Goal: Task Accomplishment & Management: Use online tool/utility

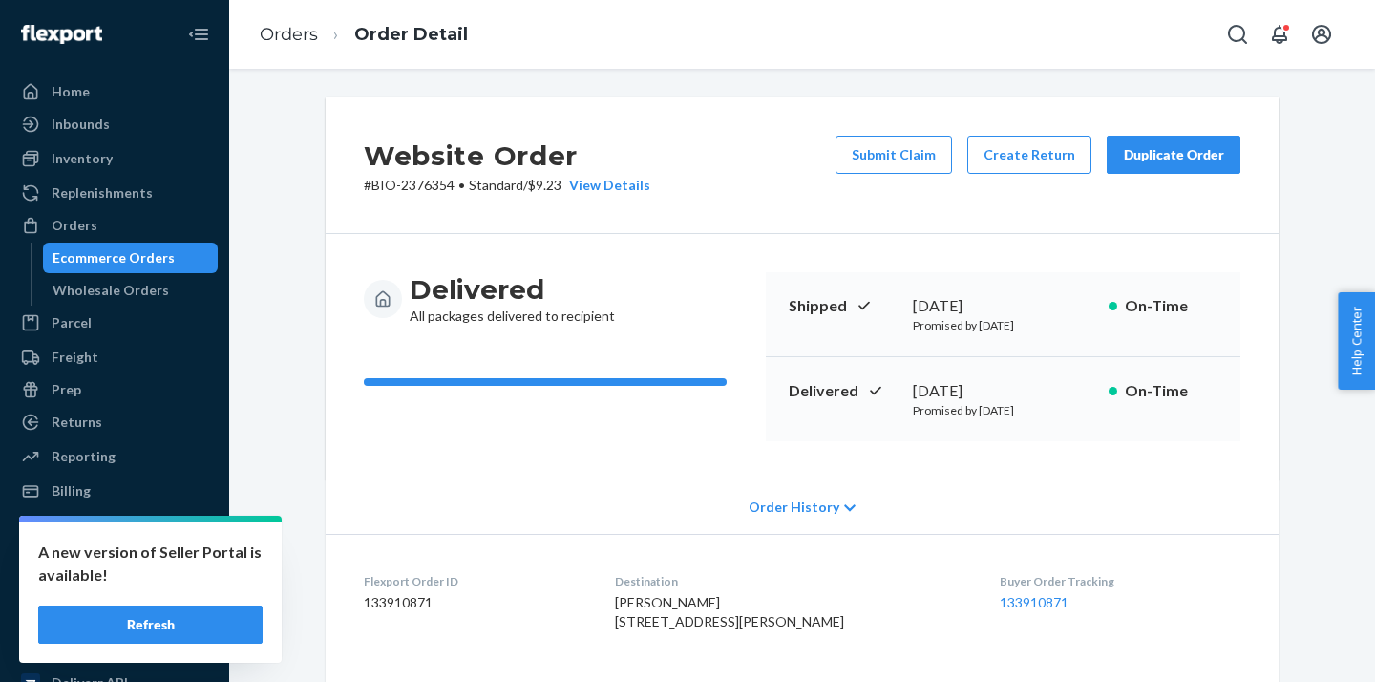
scroll to position [623, 0]
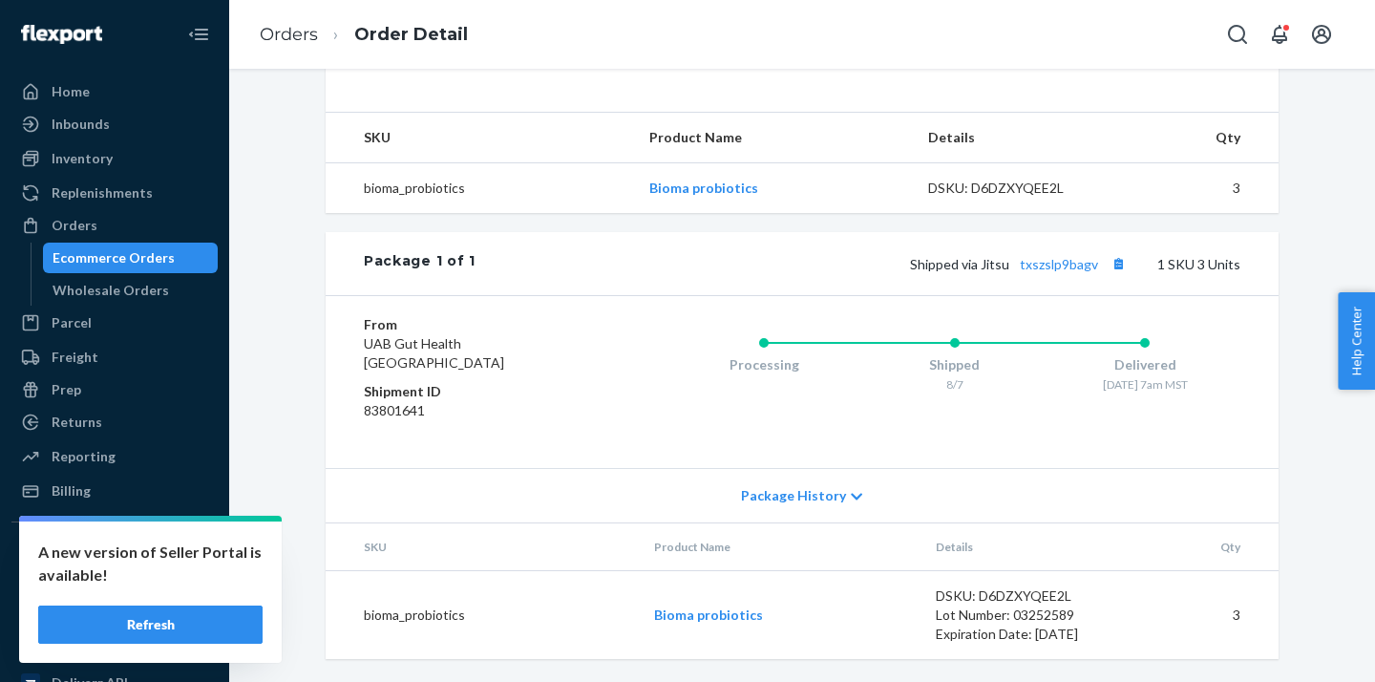
click at [201, 257] on div "Ecommerce Orders" at bounding box center [131, 257] width 172 height 27
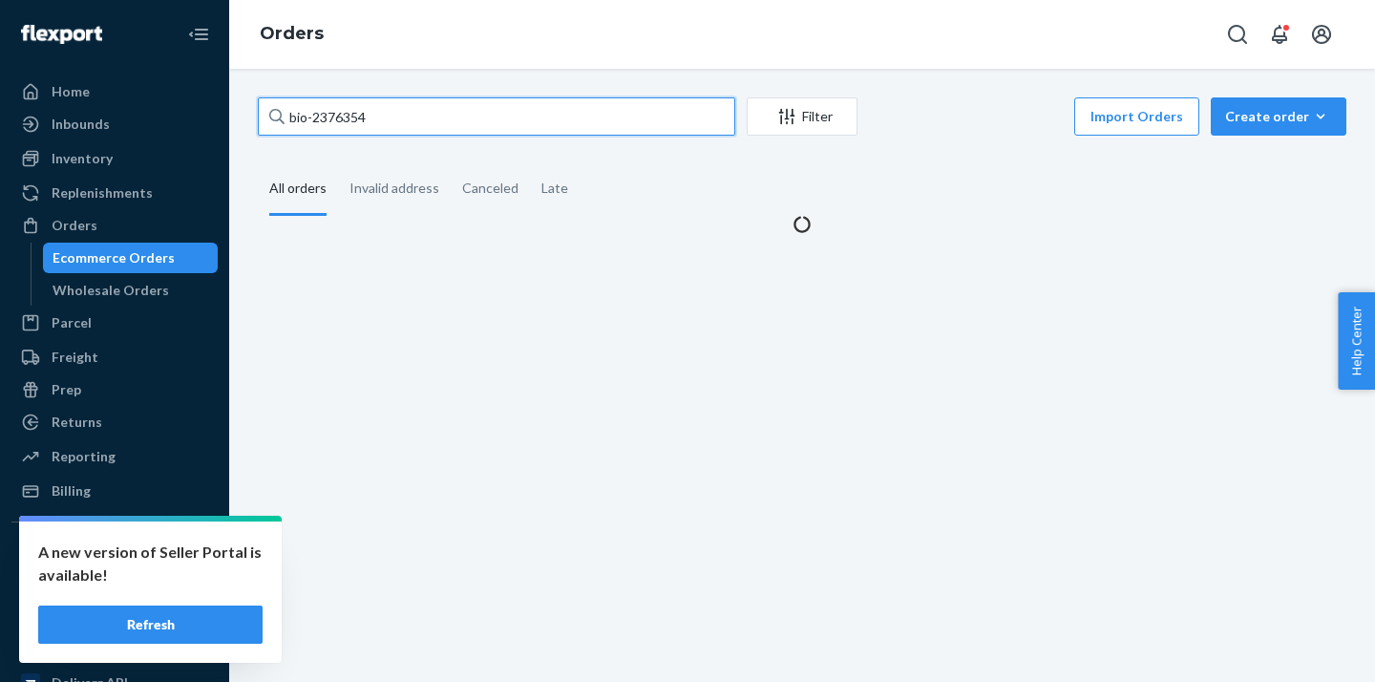
click at [345, 125] on input "bio-2376354" at bounding box center [496, 116] width 477 height 38
paste input "[URL][DOMAIN_NAME]"
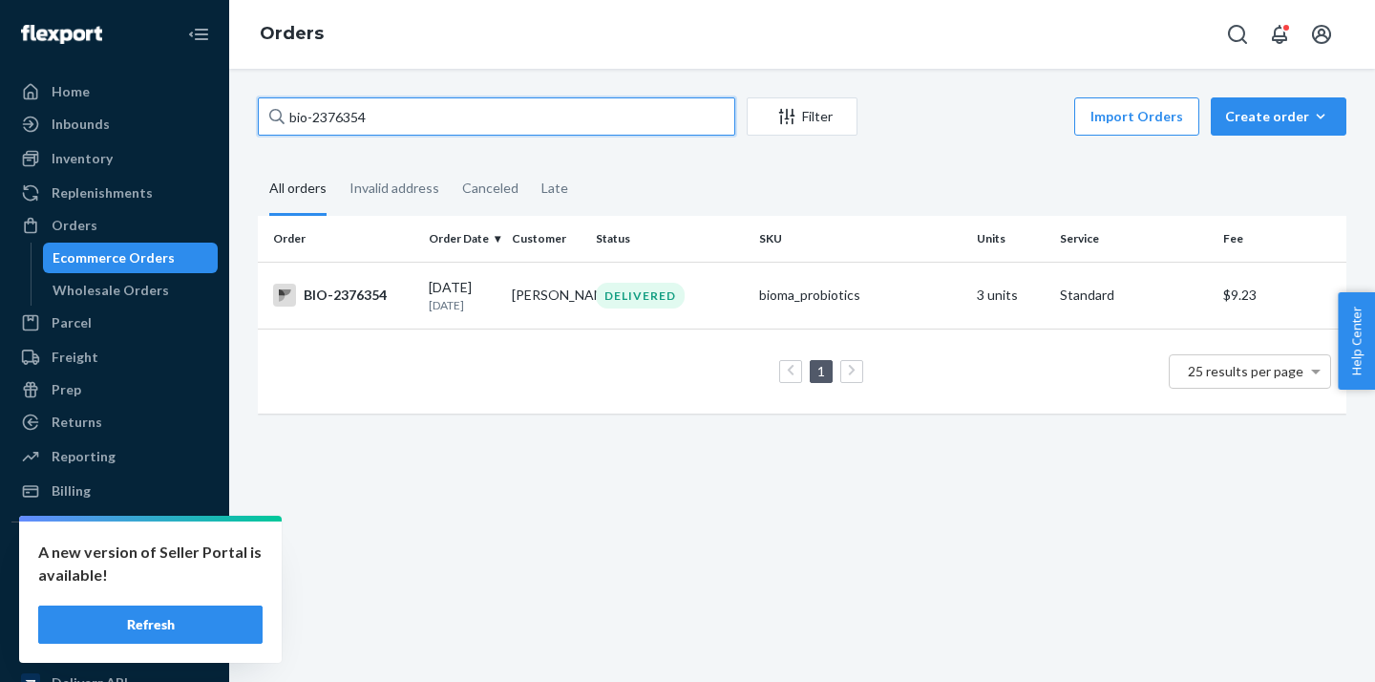
click at [334, 118] on input "bio-2376354" at bounding box center [496, 116] width 477 height 38
paste input "402491"
type input "bio-2402491"
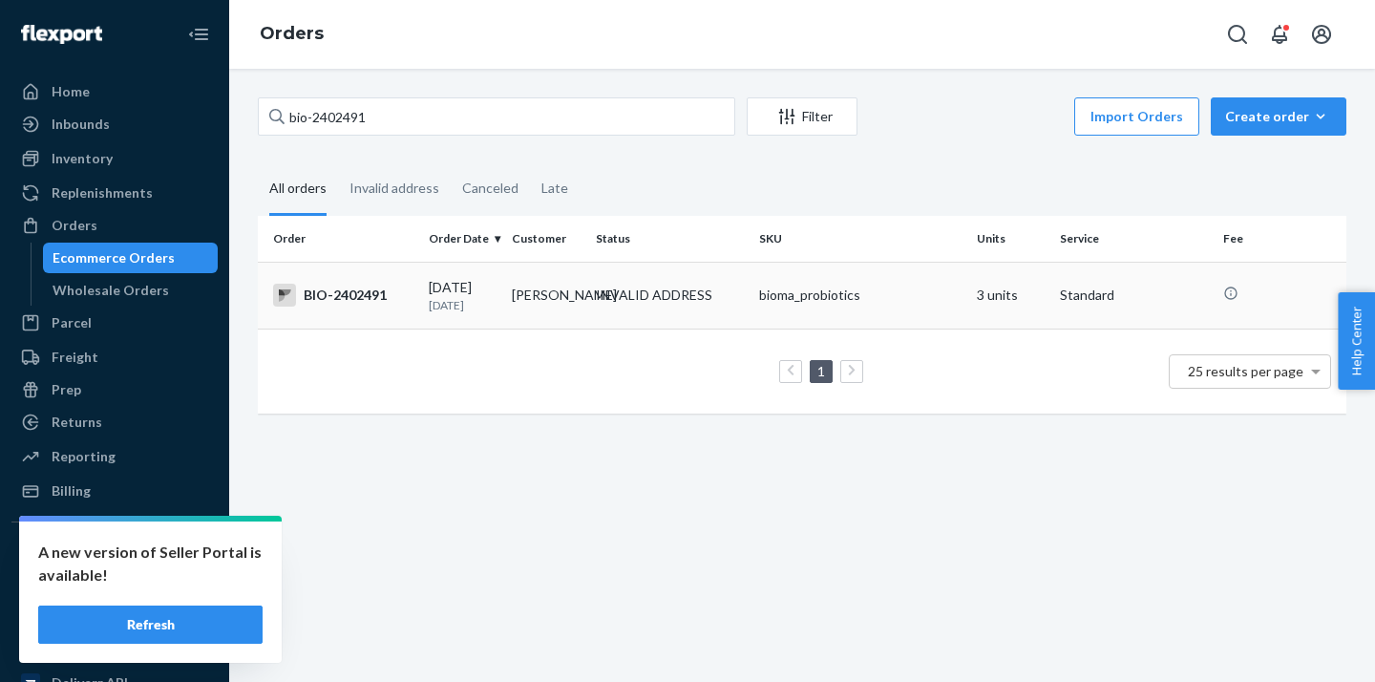
click at [537, 297] on td "[PERSON_NAME]" at bounding box center [545, 295] width 83 height 67
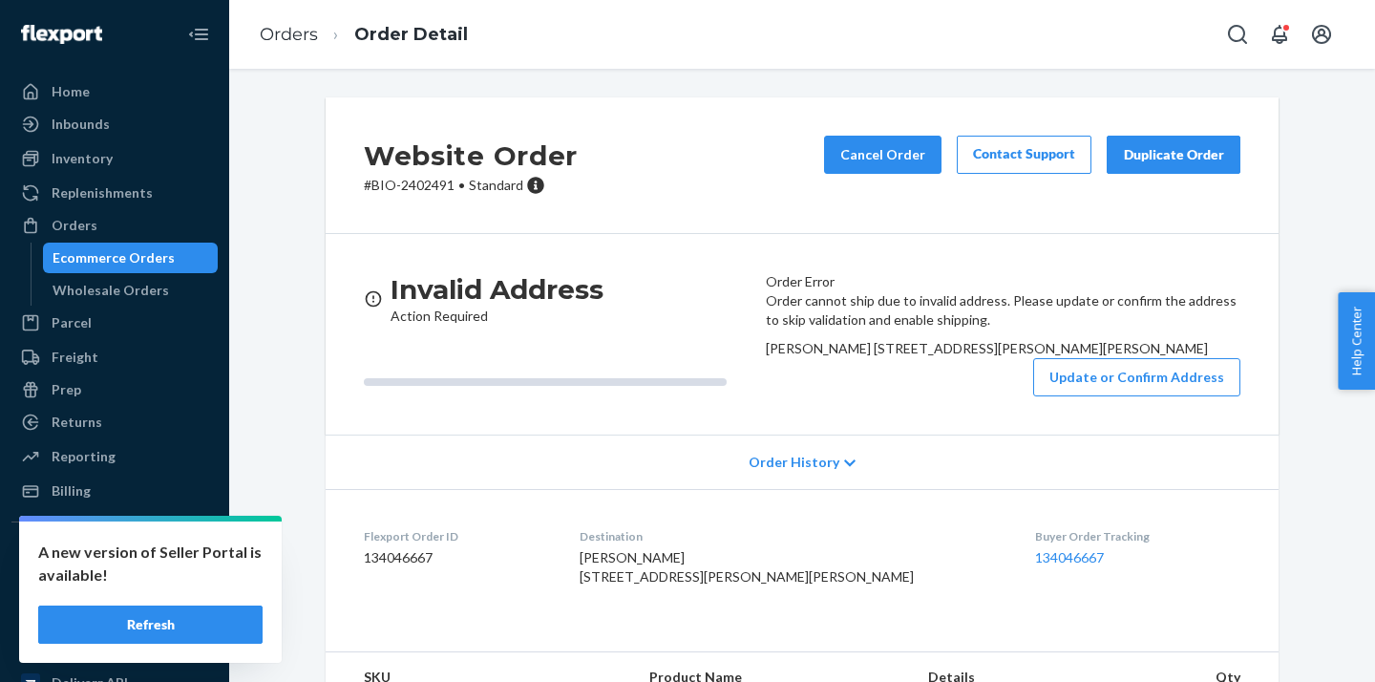
click at [183, 255] on div "Ecommerce Orders" at bounding box center [131, 257] width 172 height 27
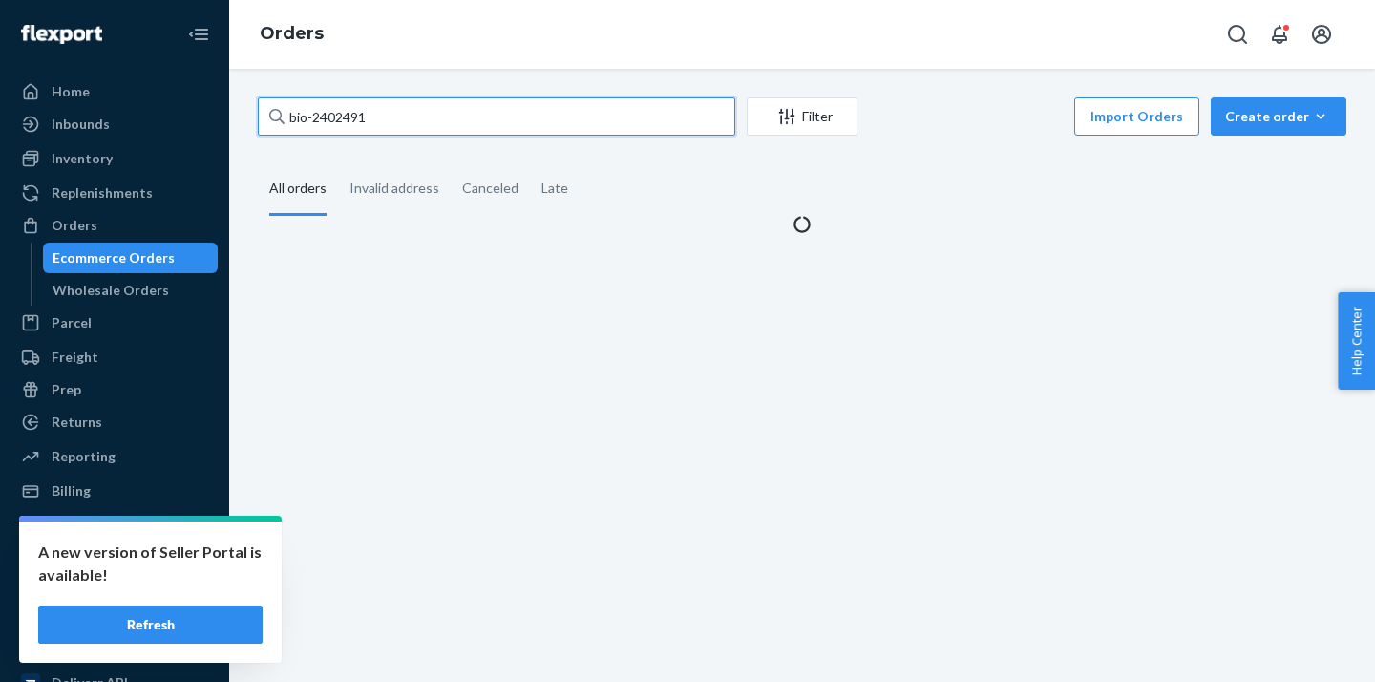
click at [348, 120] on input "bio-2402491" at bounding box center [496, 116] width 477 height 38
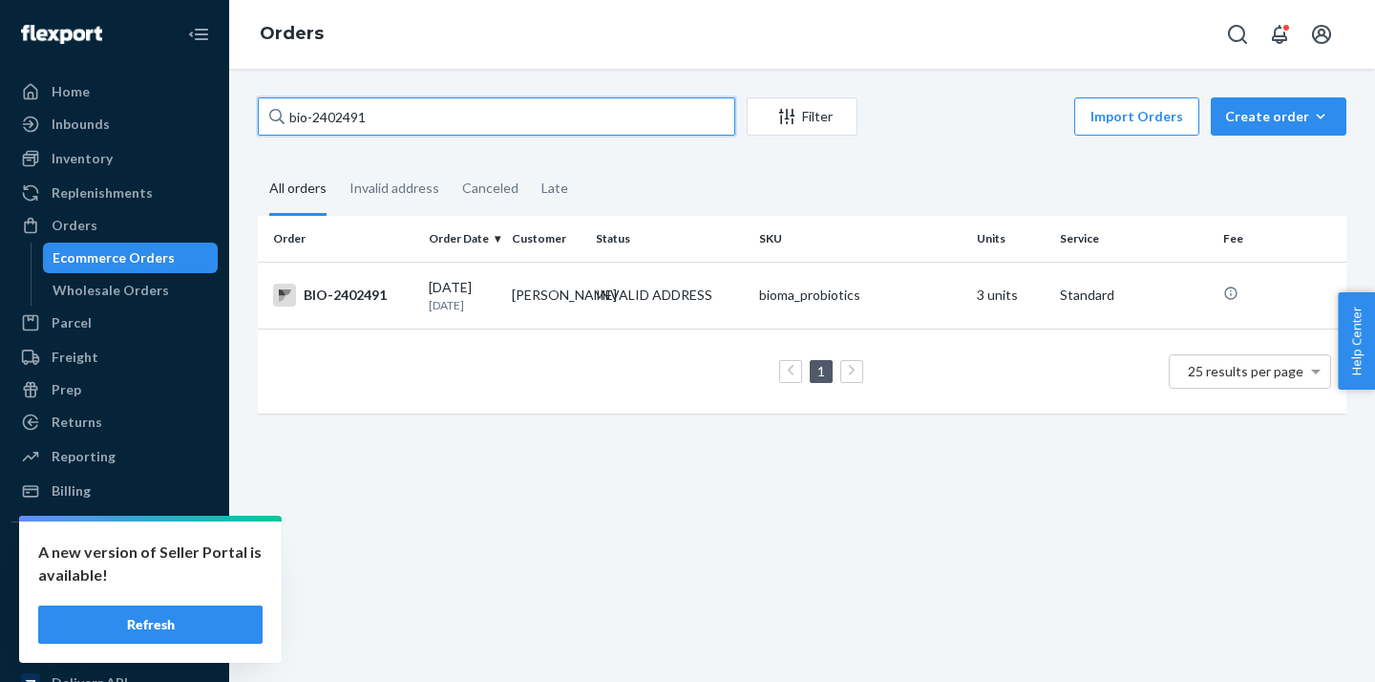
paste input "49444"
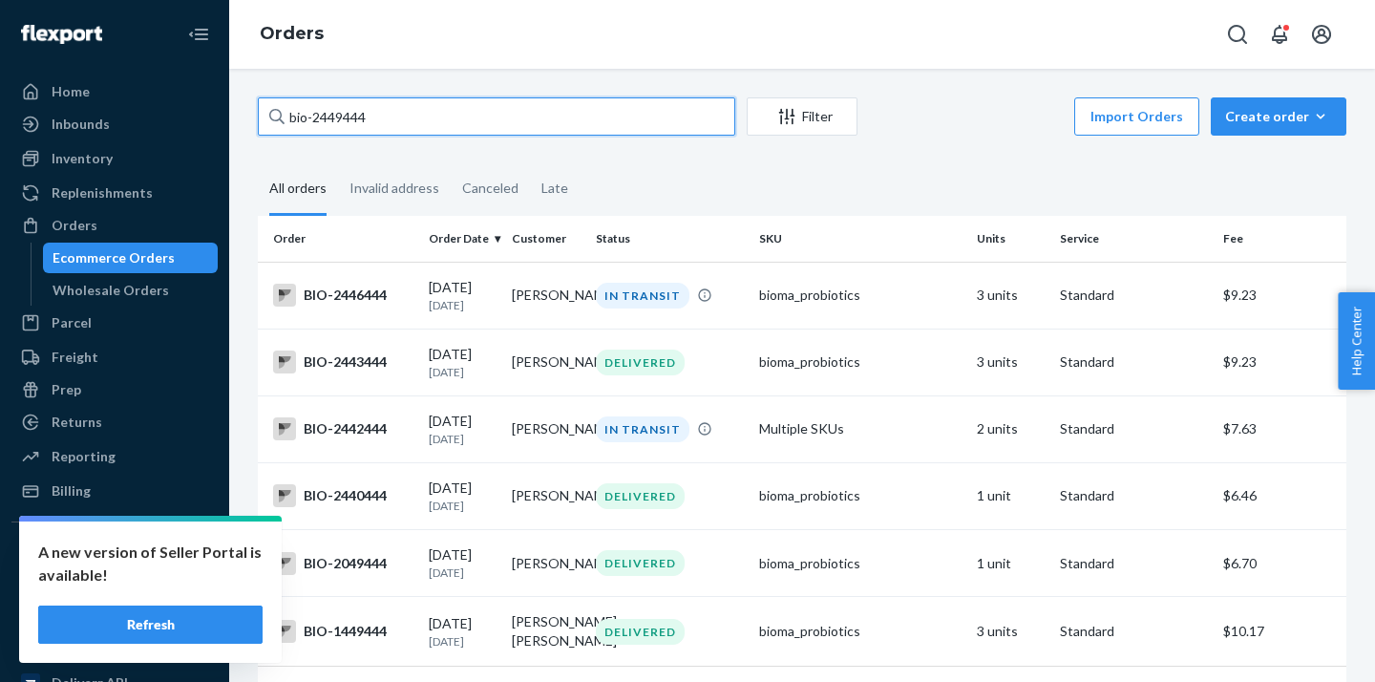
click at [337, 122] on input "bio-2449444" at bounding box center [496, 116] width 477 height 38
paste input "03"
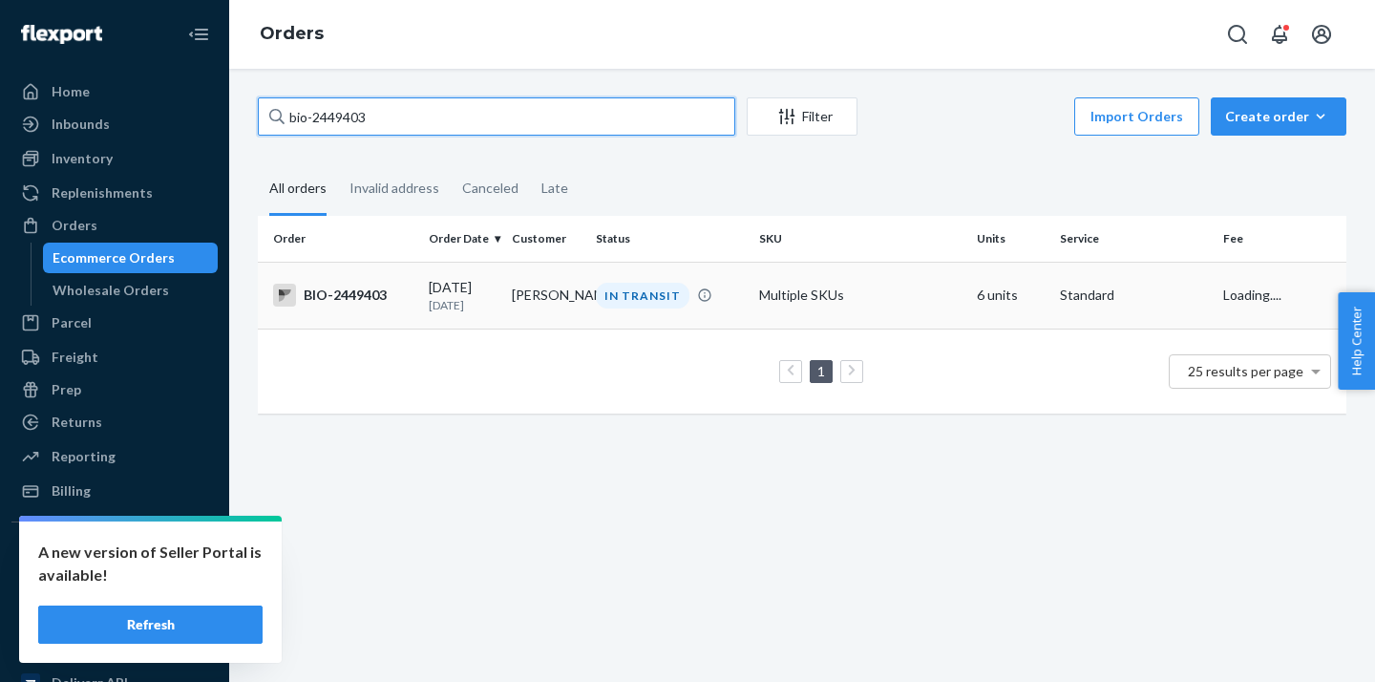
type input "bio-2449403"
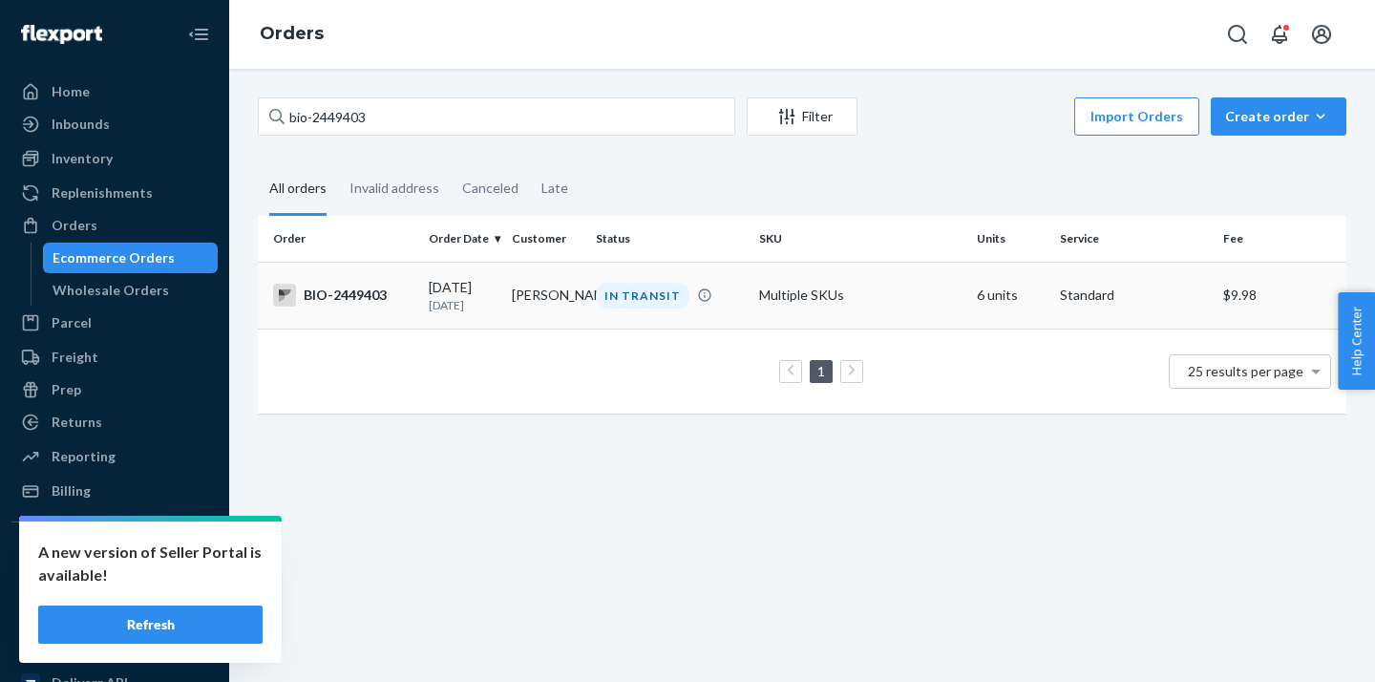
click at [517, 300] on td "[PERSON_NAME]" at bounding box center [545, 295] width 83 height 67
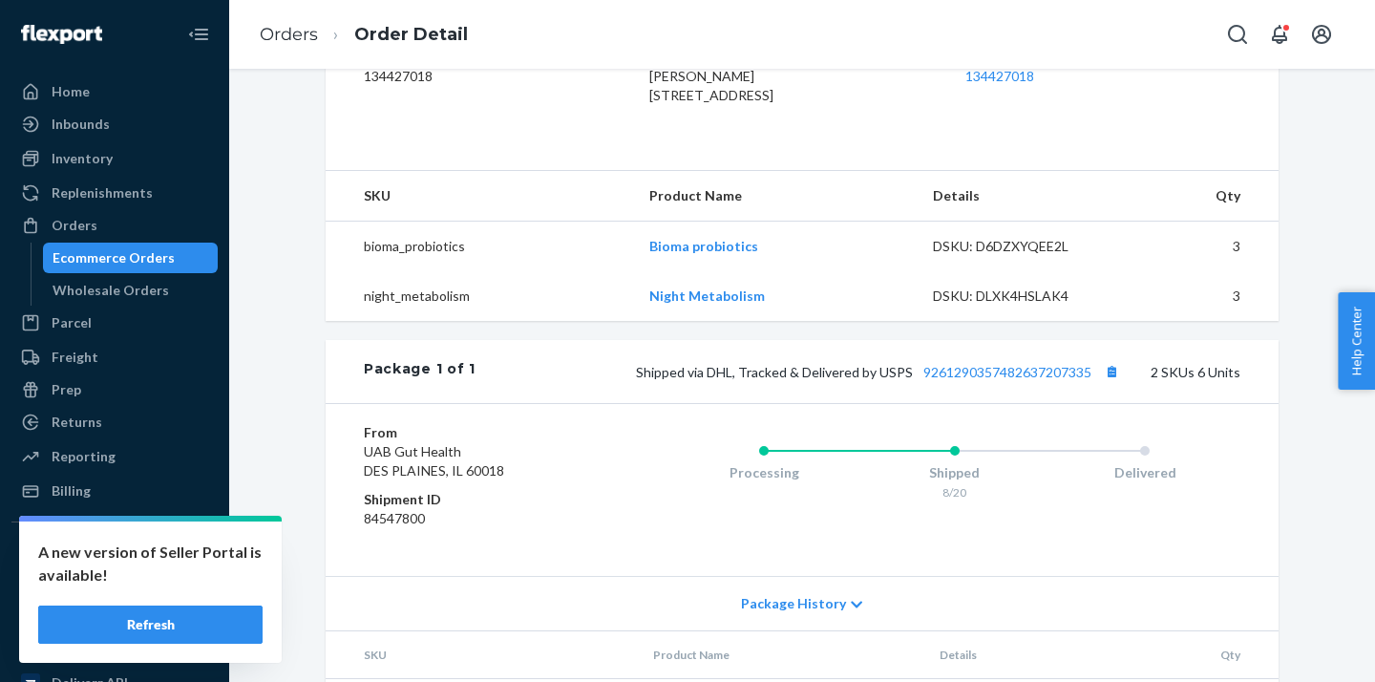
scroll to position [692, 0]
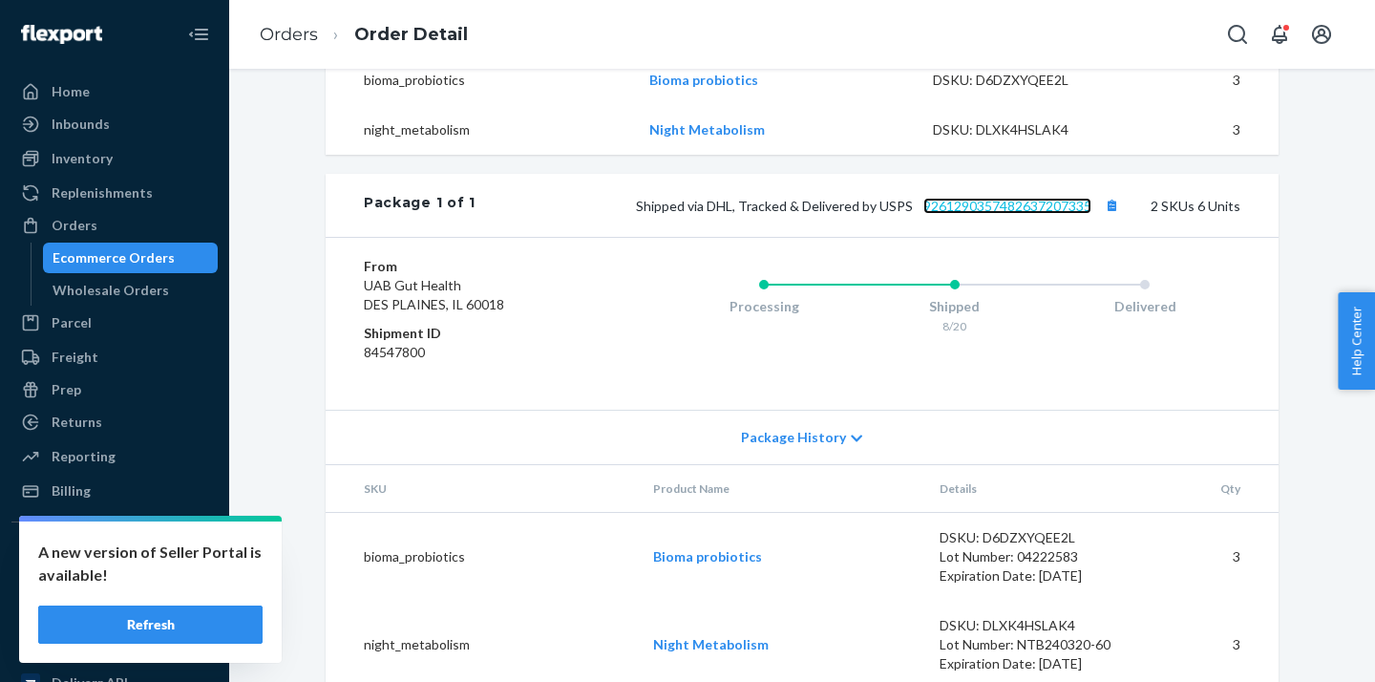
click at [1017, 214] on link "9261290357482637207335" at bounding box center [1007, 206] width 168 height 16
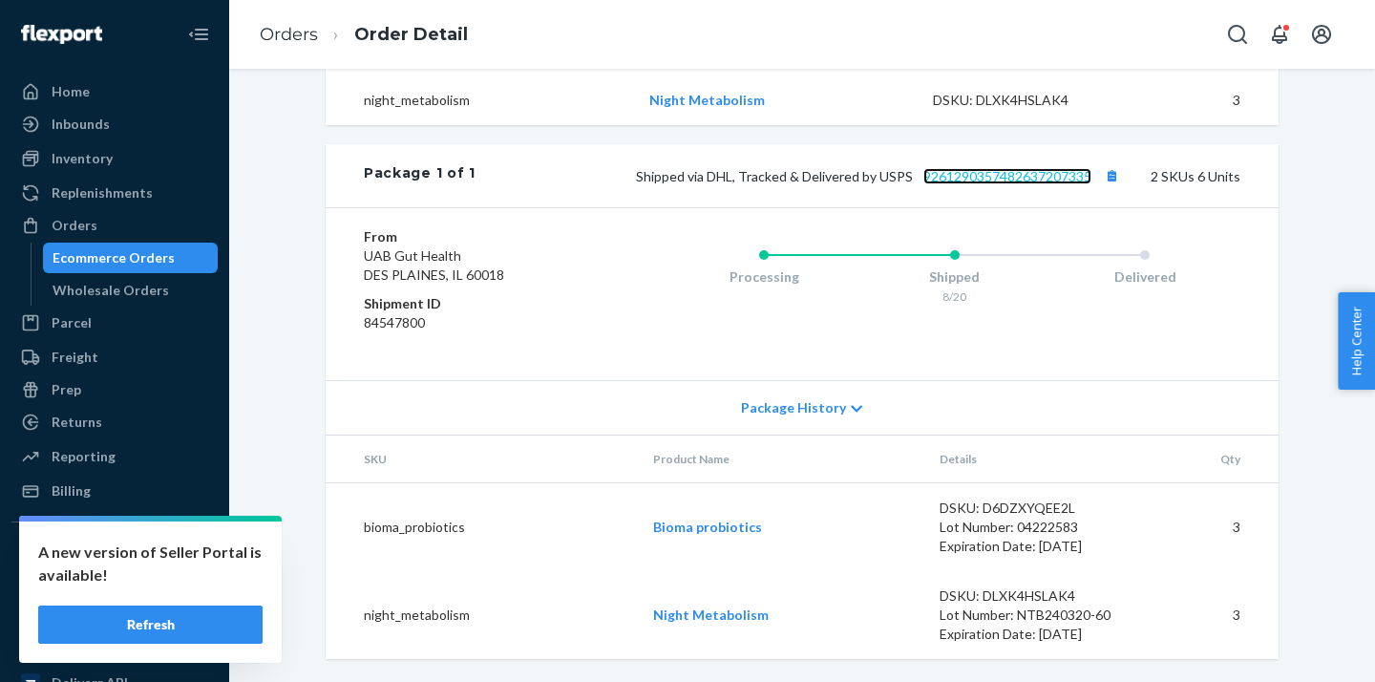
scroll to position [760, 0]
click at [167, 262] on div "Ecommerce Orders" at bounding box center [131, 257] width 172 height 27
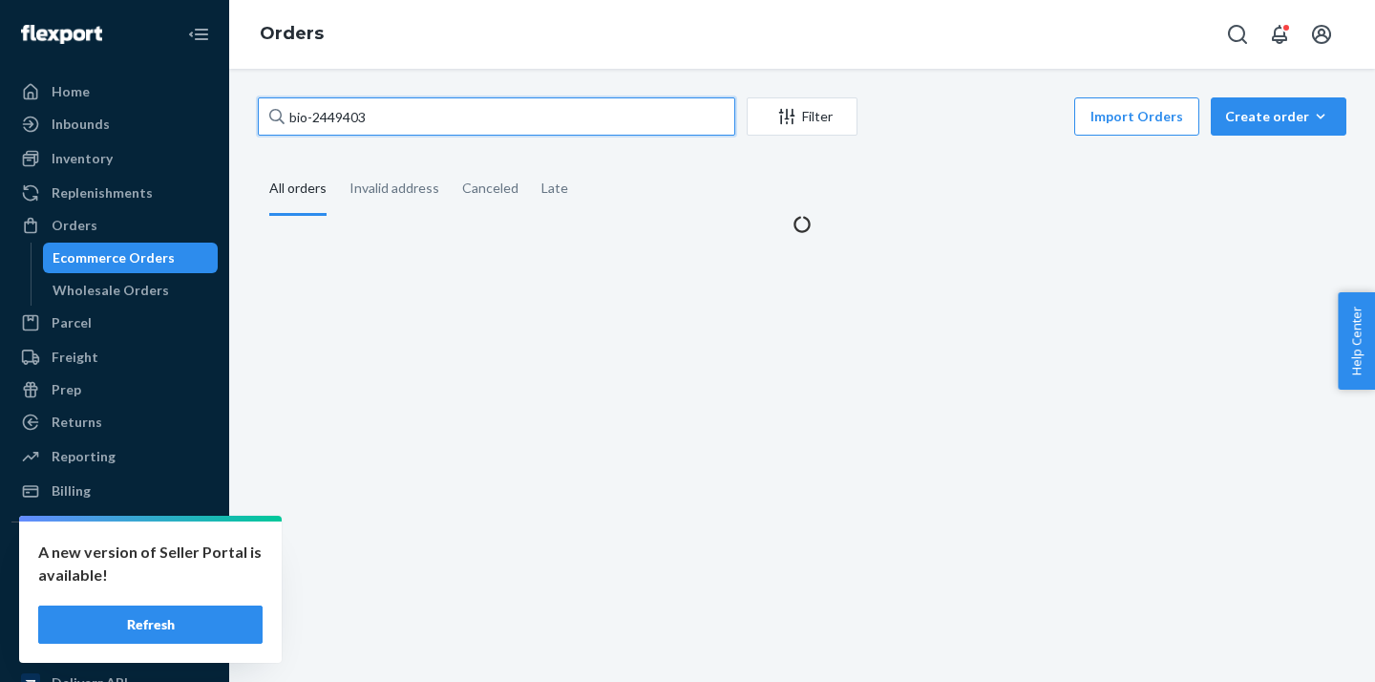
click at [329, 119] on input "bio-2449403" at bounding box center [496, 116] width 477 height 38
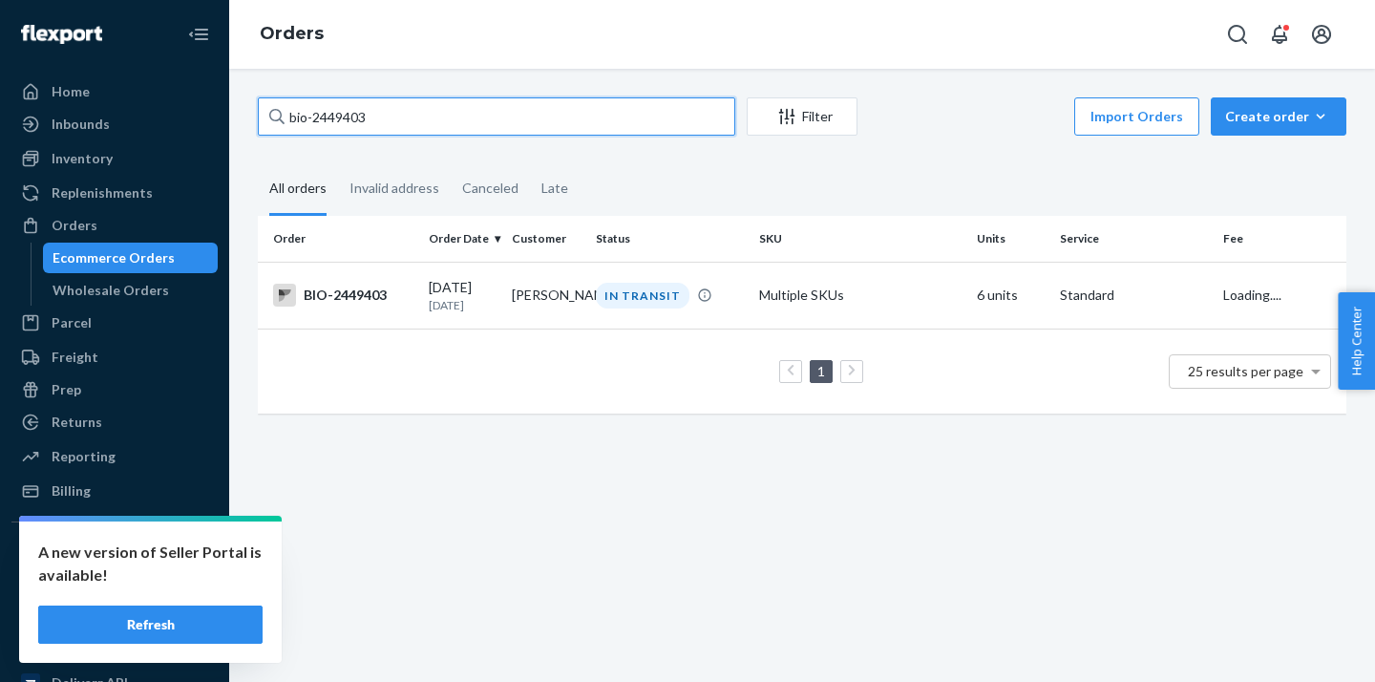
click at [329, 119] on input "bio-2449403" at bounding box center [496, 116] width 477 height 38
paste input "64416"
type input "bio-2464416"
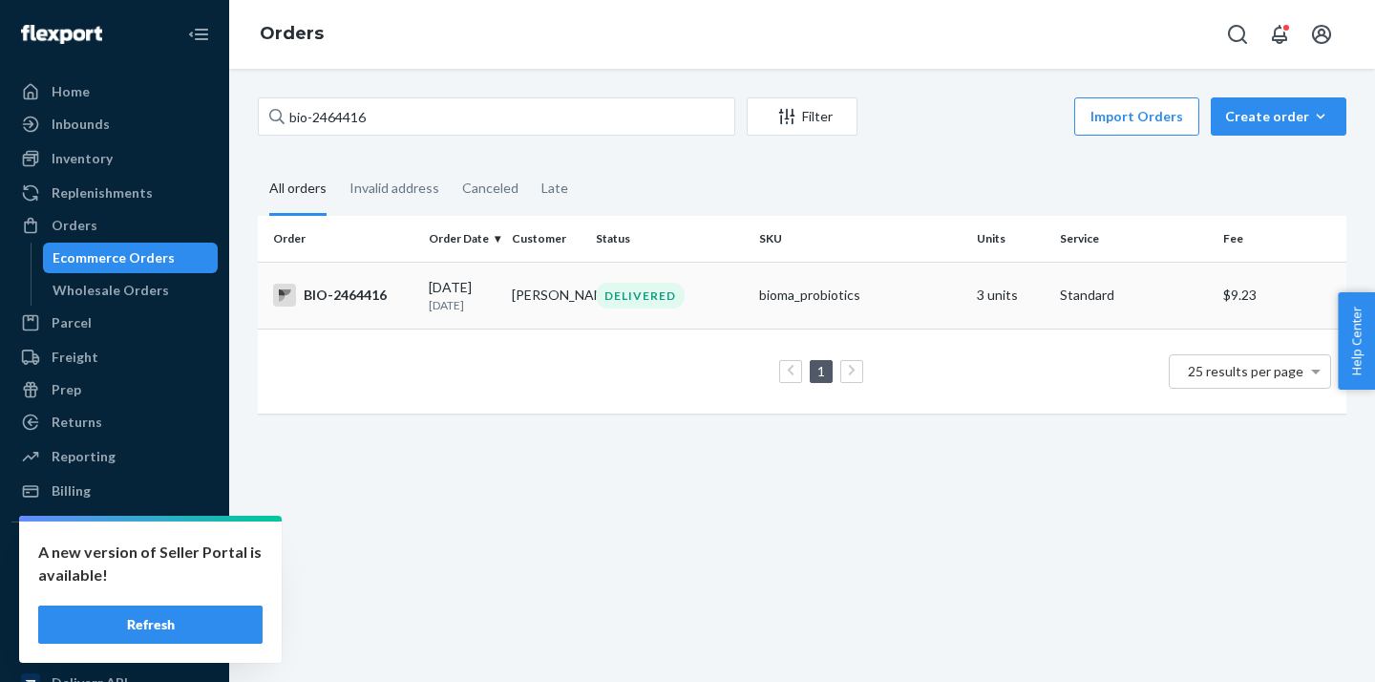
click at [527, 295] on td "[PERSON_NAME]" at bounding box center [545, 295] width 83 height 67
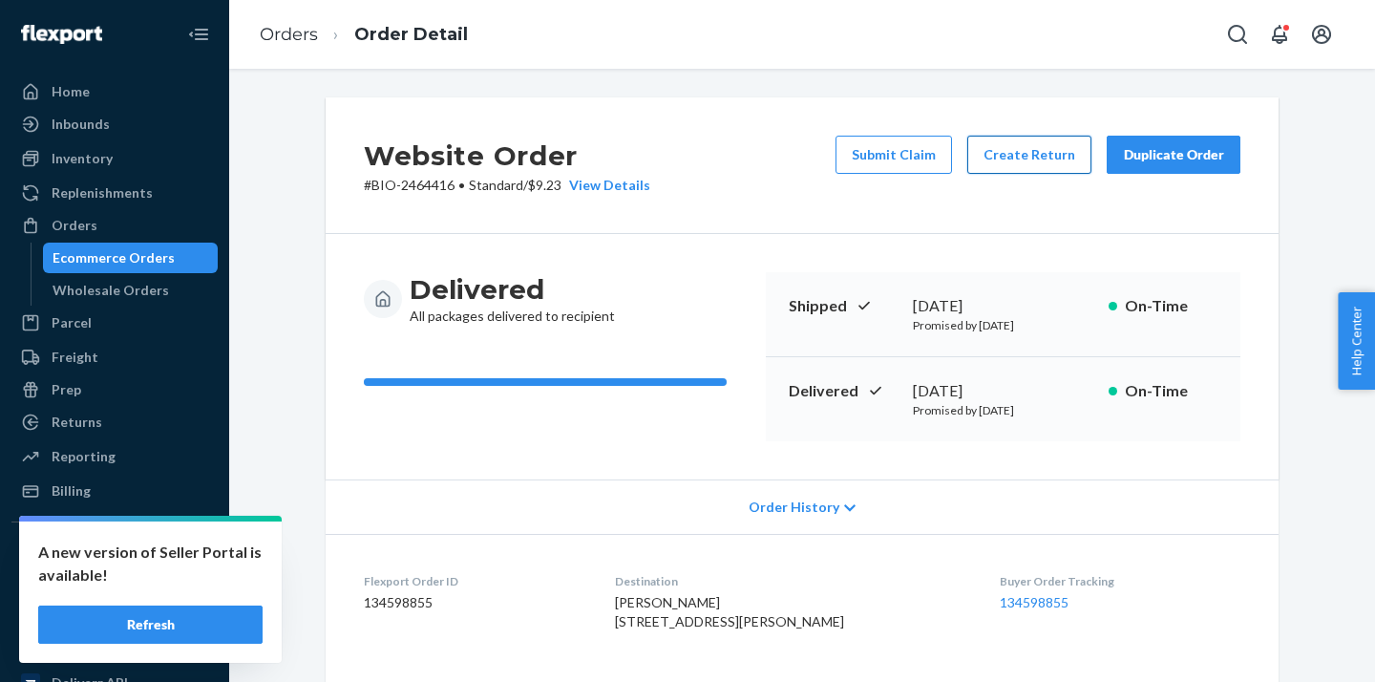
click at [1031, 145] on button "Create Return" at bounding box center [1029, 155] width 124 height 38
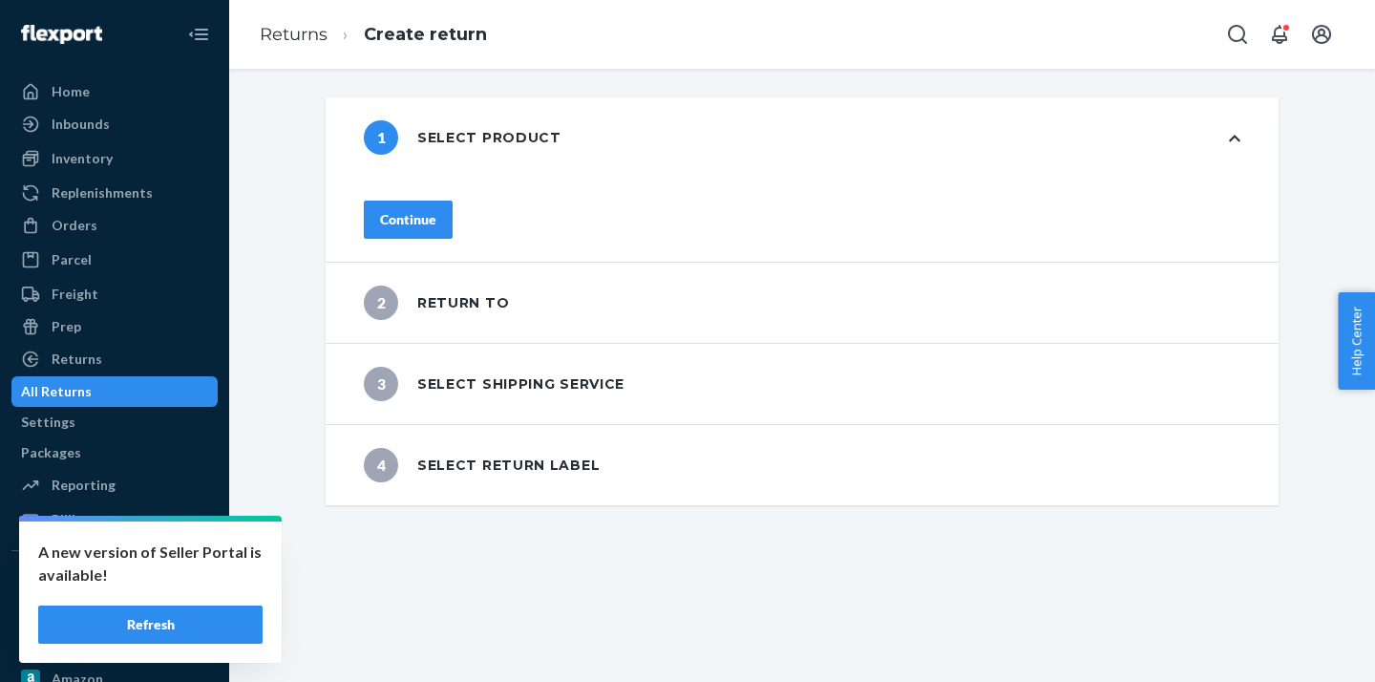
click at [436, 210] on div "Continue" at bounding box center [408, 219] width 56 height 19
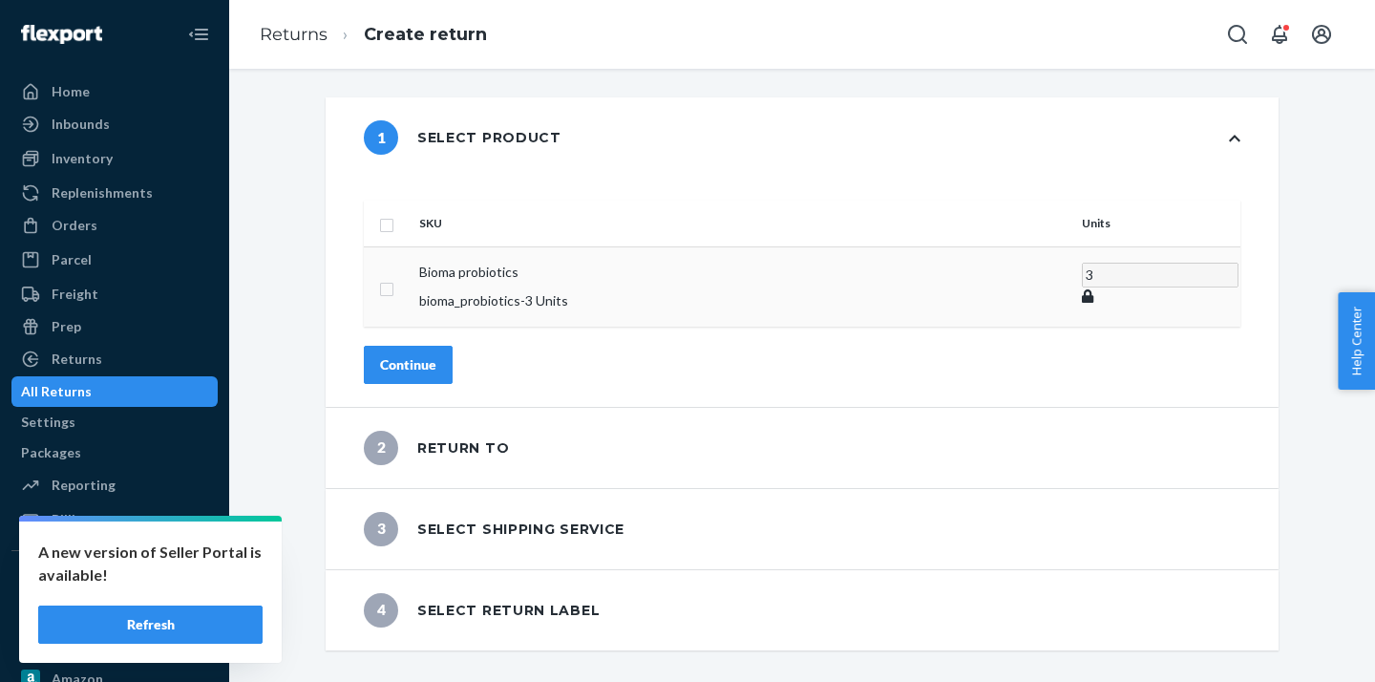
click at [412, 247] on td at bounding box center [388, 286] width 48 height 80
click at [394, 277] on input "checkbox" at bounding box center [386, 287] width 15 height 20
checkbox input "true"
click at [436, 354] on div "Continue" at bounding box center [408, 363] width 56 height 19
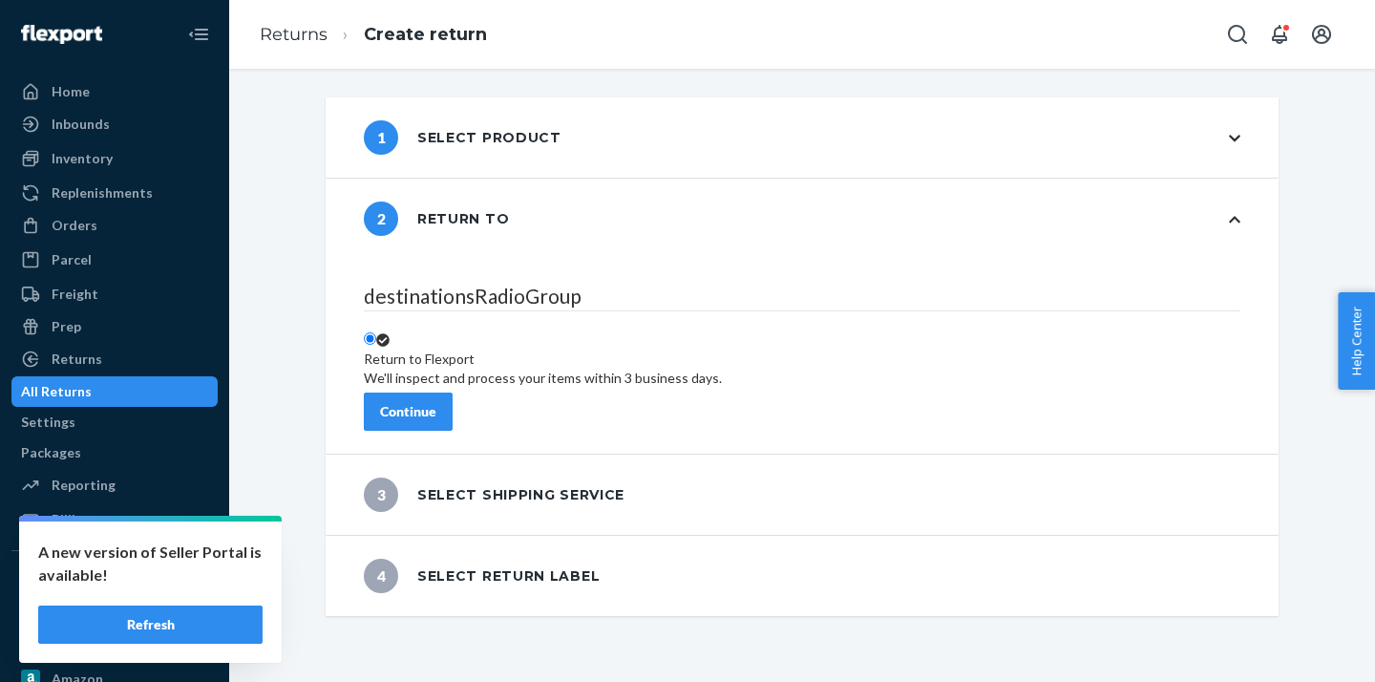
click at [436, 407] on div "Continue" at bounding box center [408, 411] width 56 height 19
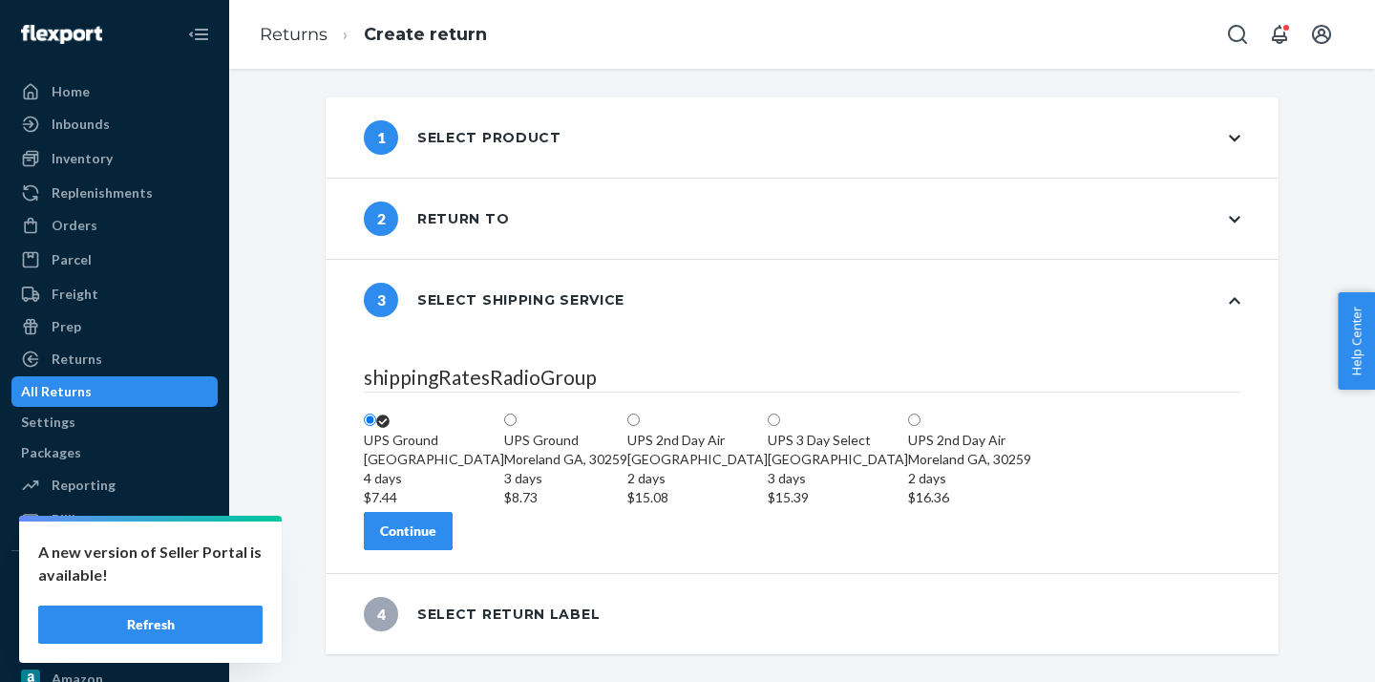
click at [436, 541] on div "Continue" at bounding box center [408, 530] width 56 height 19
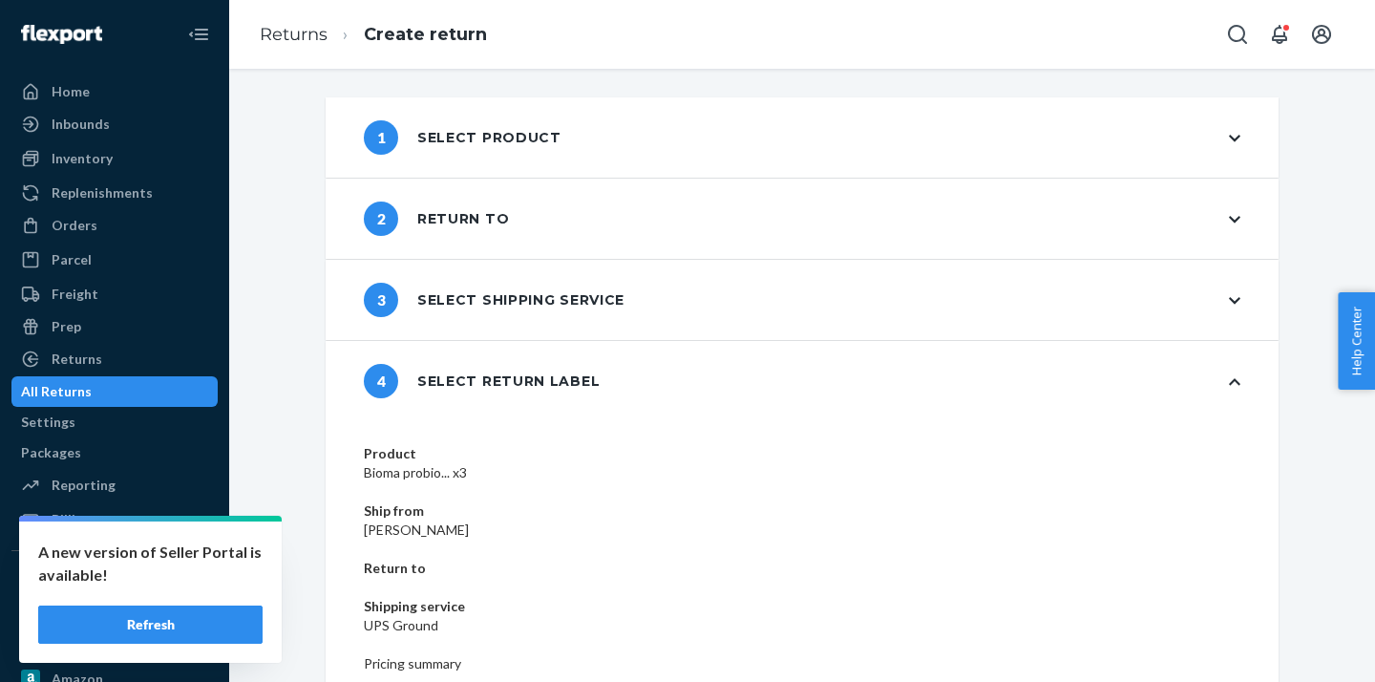
scroll to position [96, 0]
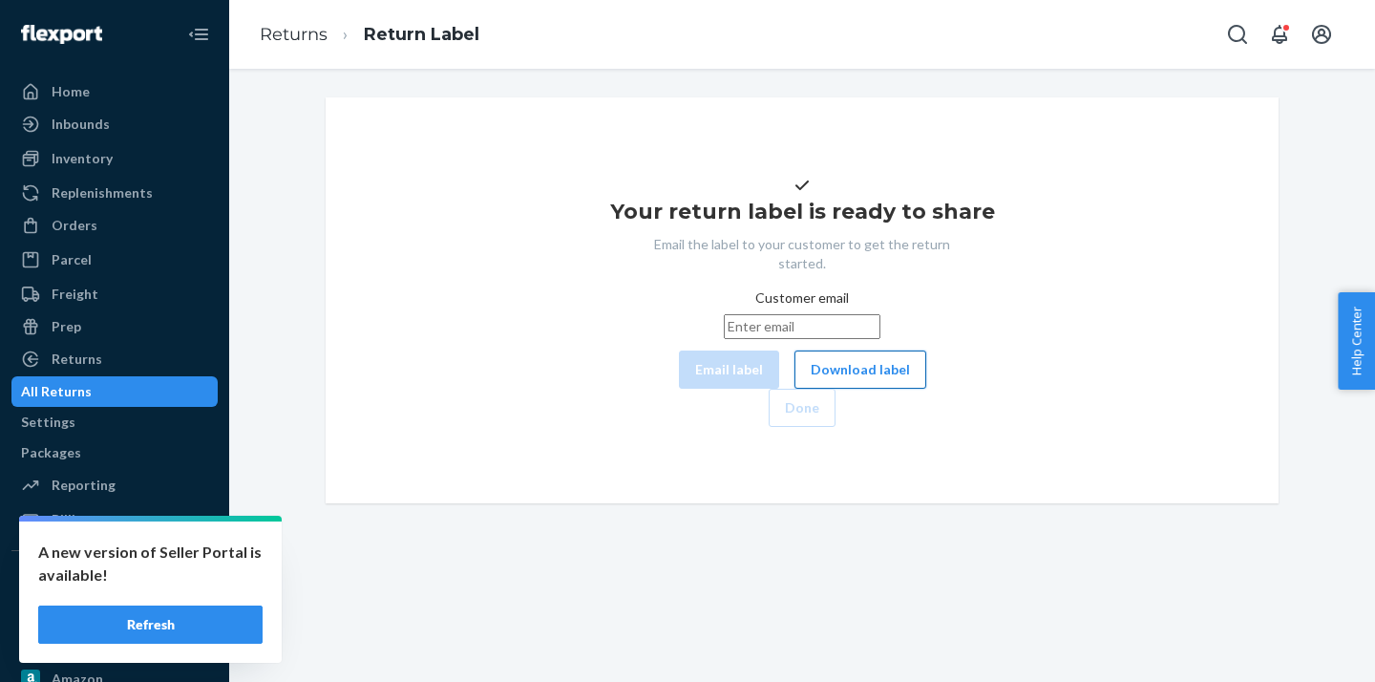
click at [795, 389] on button "Download label" at bounding box center [861, 369] width 132 height 38
